Goal: Task Accomplishment & Management: Manage account settings

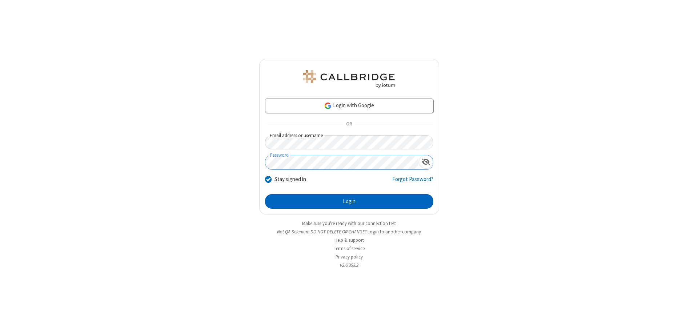
click at [349, 201] on button "Login" at bounding box center [349, 201] width 168 height 15
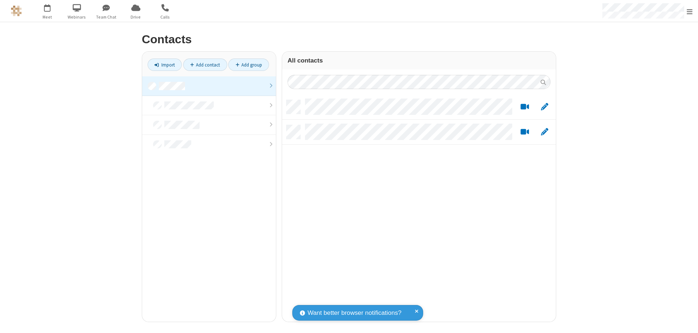
click at [209, 86] on link at bounding box center [209, 86] width 134 height 20
click at [205, 65] on link "Add contact" at bounding box center [205, 65] width 44 height 12
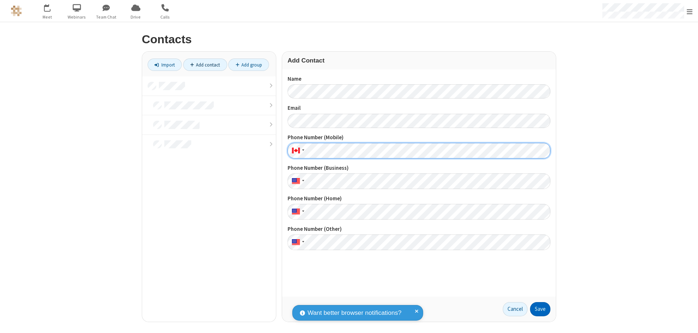
click at [540, 309] on button "Save" at bounding box center [540, 309] width 20 height 15
